Goal: Task Accomplishment & Management: Use online tool/utility

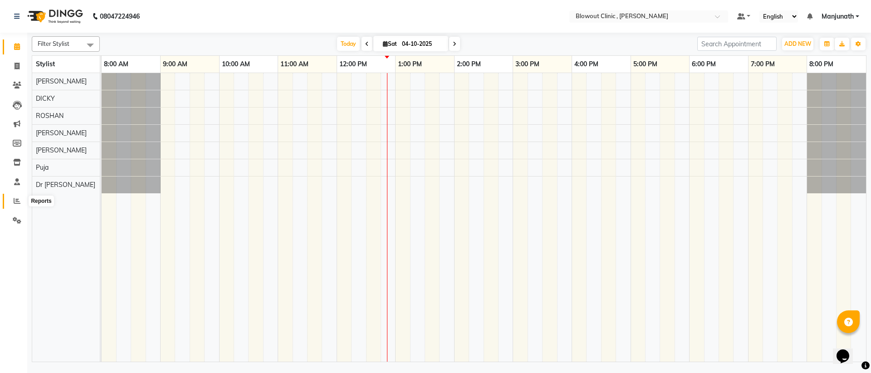
click at [18, 196] on span at bounding box center [17, 201] width 16 height 10
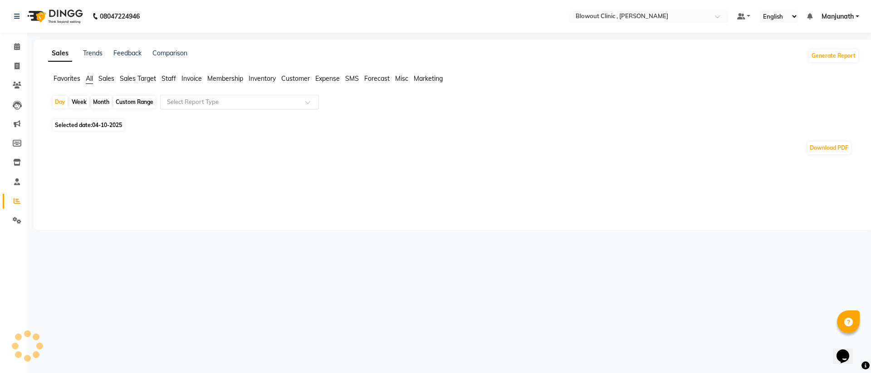
click at [214, 104] on input "text" at bounding box center [230, 102] width 131 height 9
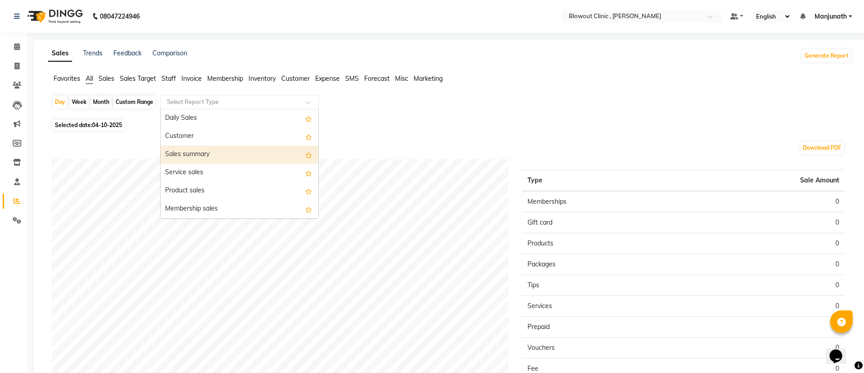
click at [184, 152] on div "Sales summary" at bounding box center [240, 155] width 158 height 18
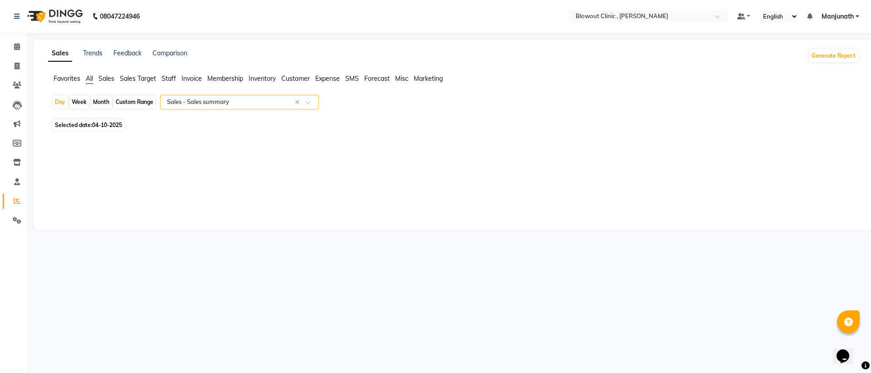
select select "full_report"
select select "csv"
click at [103, 97] on div "Month" at bounding box center [101, 102] width 21 height 13
select select "10"
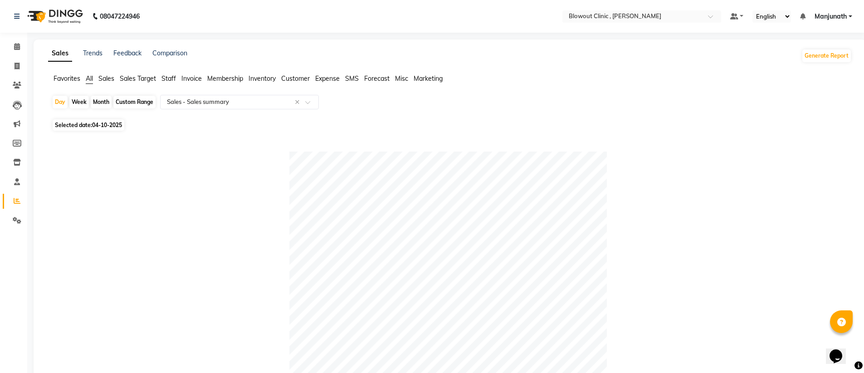
select select "2025"
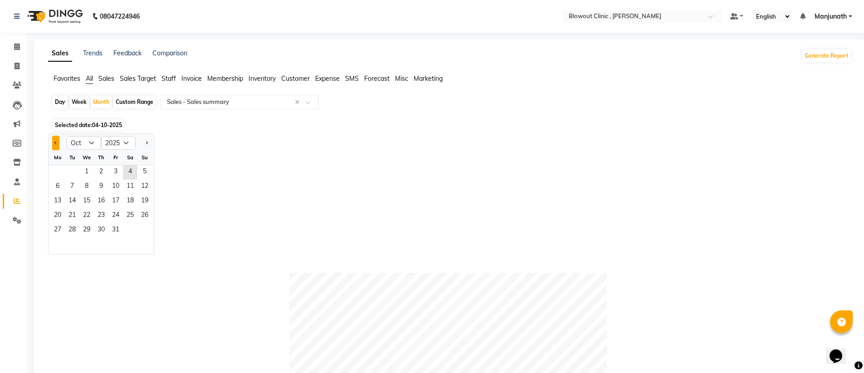
click at [54, 140] on button "Previous month" at bounding box center [55, 143] width 7 height 15
select select "9"
click at [95, 201] on span "18" at bounding box center [101, 201] width 15 height 15
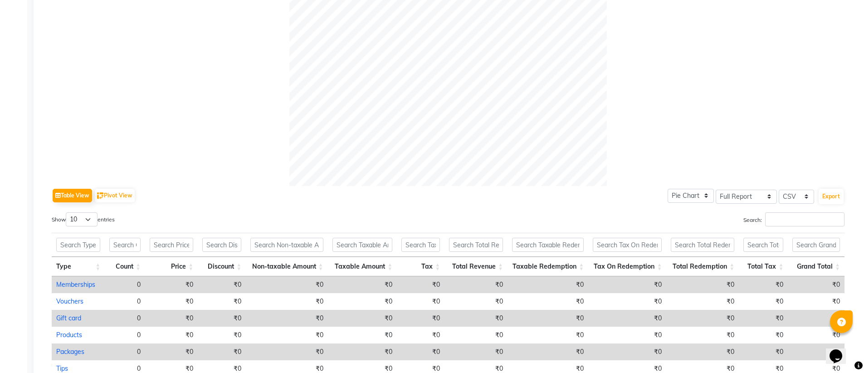
scroll to position [413, 0]
